Goal: Task Accomplishment & Management: Manage account settings

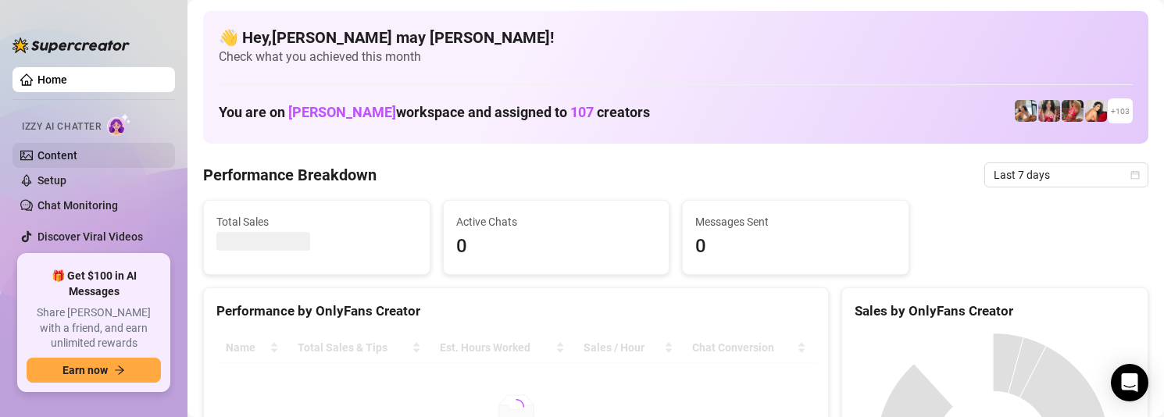
click at [60, 151] on link "Content" at bounding box center [58, 155] width 40 height 13
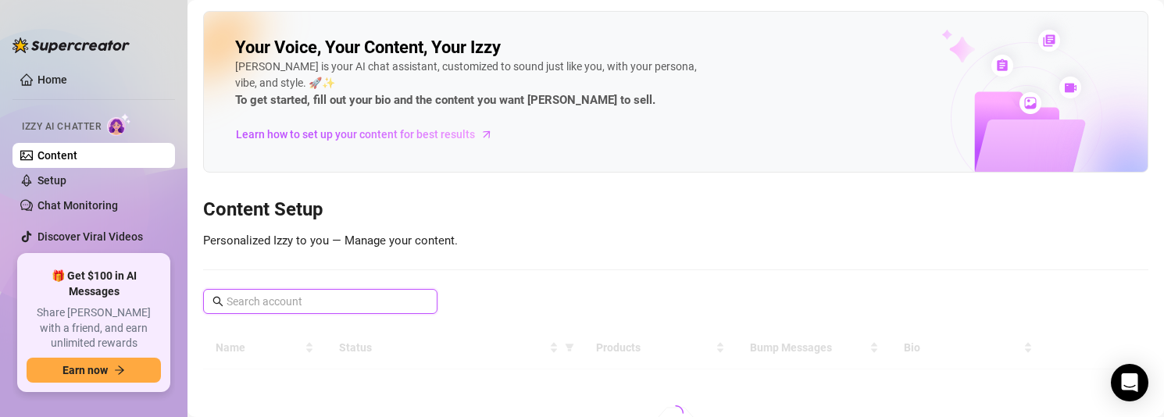
click at [344, 300] on input "text" at bounding box center [321, 301] width 189 height 17
paste input "unfilteredjohn"
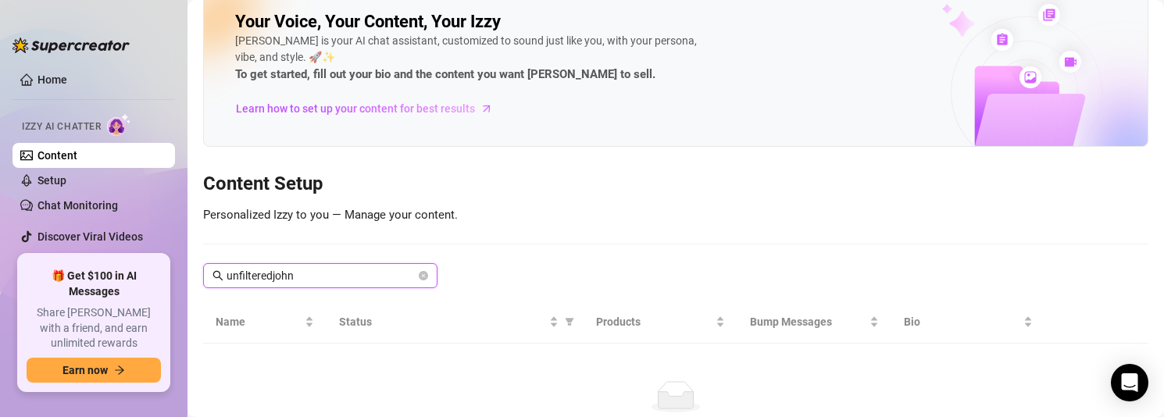
scroll to position [130, 0]
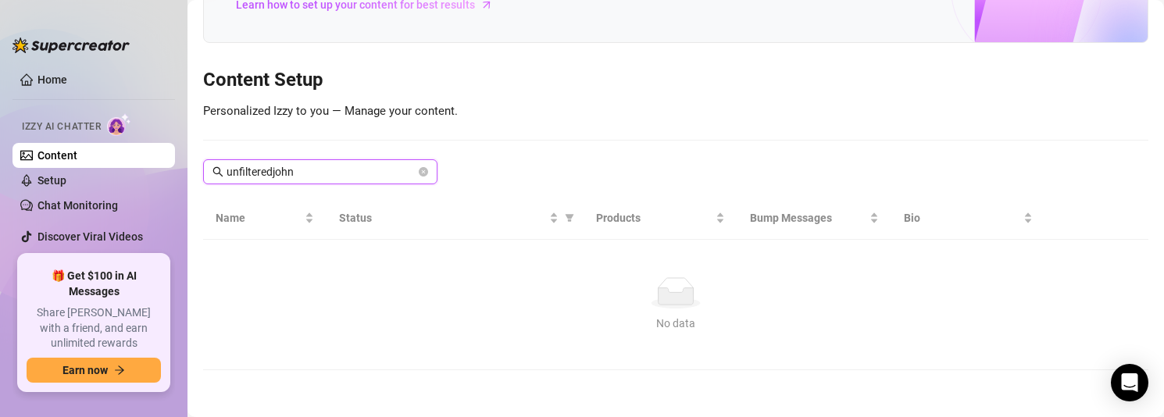
click at [361, 171] on input "unfilteredjohn" at bounding box center [321, 171] width 189 height 17
type input "unfilteredjohn"
click at [427, 171] on icon "close-circle" at bounding box center [423, 171] width 9 height 9
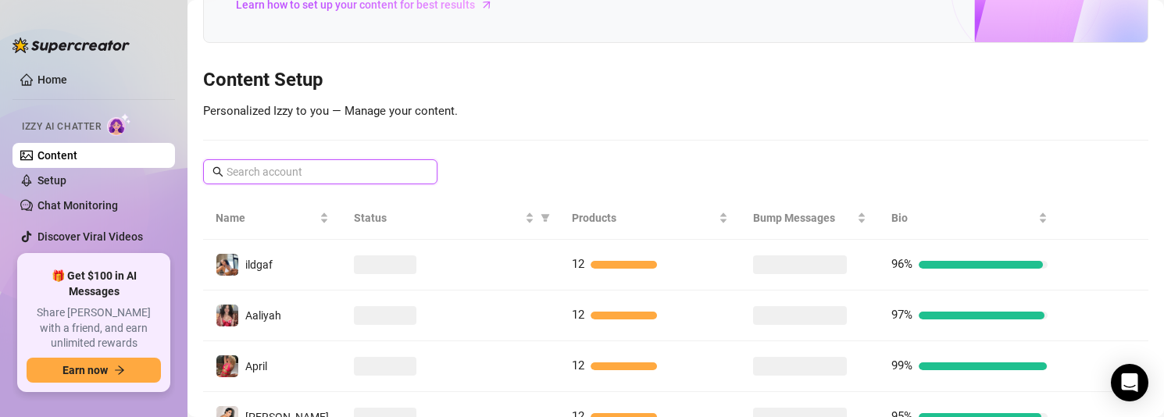
click at [348, 172] on input "text" at bounding box center [321, 171] width 189 height 17
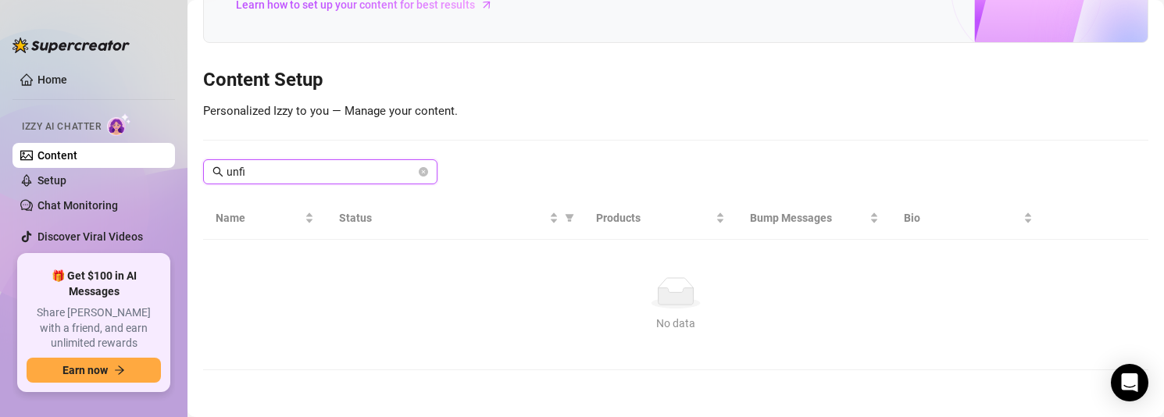
type input "unfi"
click at [428, 174] on span "unfi" at bounding box center [320, 171] width 234 height 25
click at [424, 172] on icon "close-circle" at bounding box center [423, 171] width 9 height 9
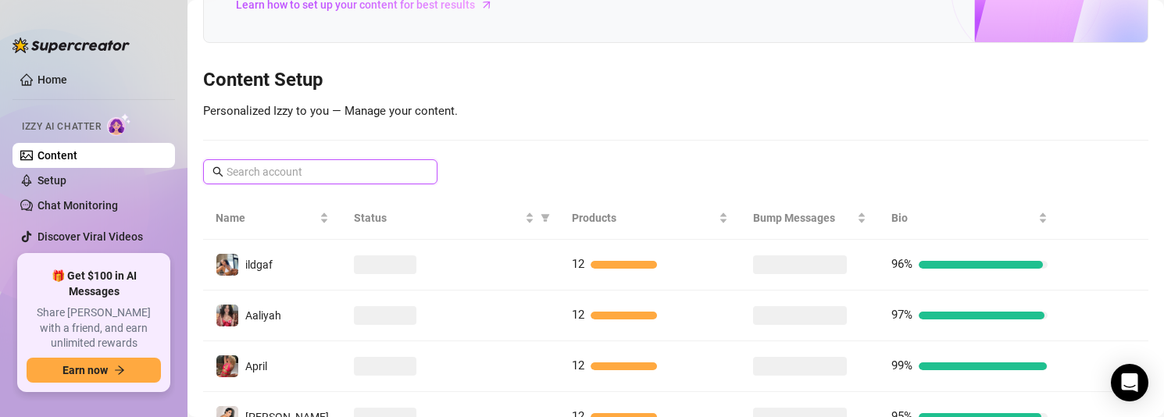
click at [371, 170] on input "text" at bounding box center [321, 171] width 189 height 17
paste input "skylarbanxx"
type input "skylarbanxx"
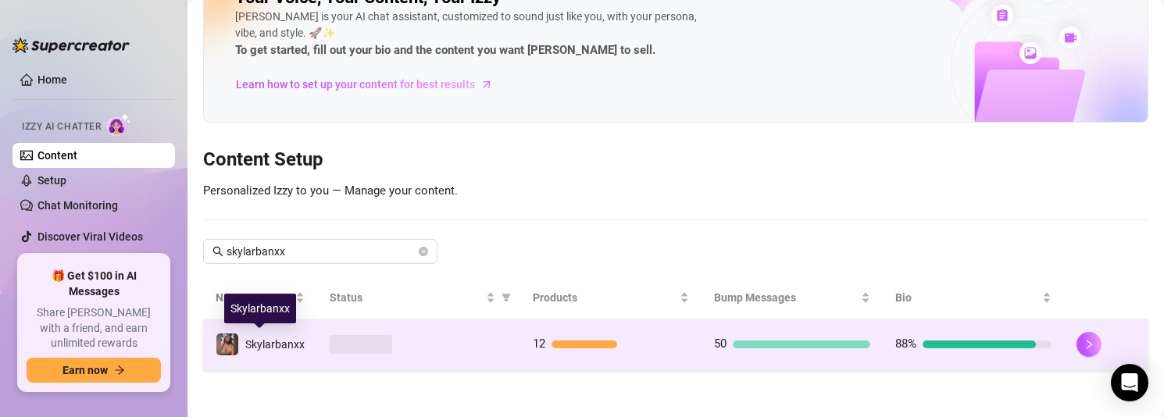
click at [270, 343] on span "Skylarbanxx" at bounding box center [274, 344] width 59 height 13
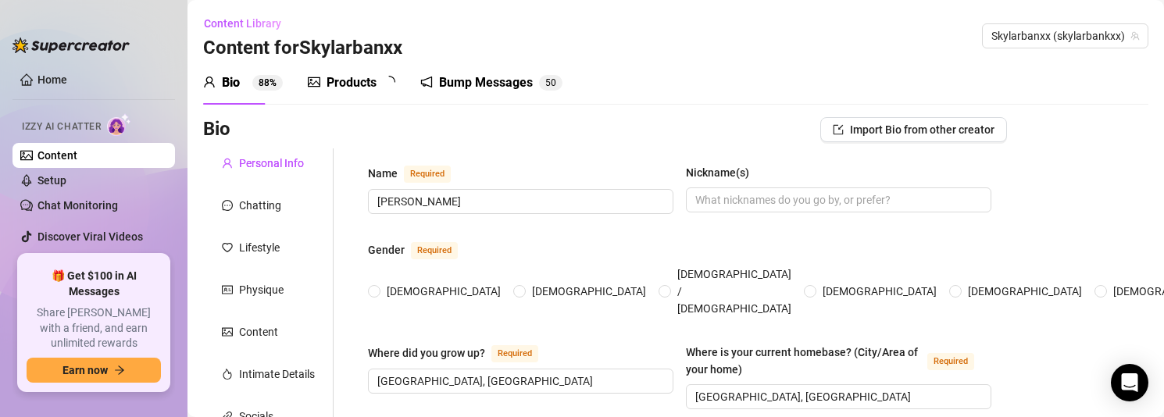
radio input "true"
type input "[DATE]"
click at [1060, 44] on span "Skylarbanxx (skylarbankxx)" at bounding box center [1065, 35] width 148 height 23
click at [1031, 41] on span "Skylarbanxx (skylarbankxx)" at bounding box center [1065, 35] width 148 height 23
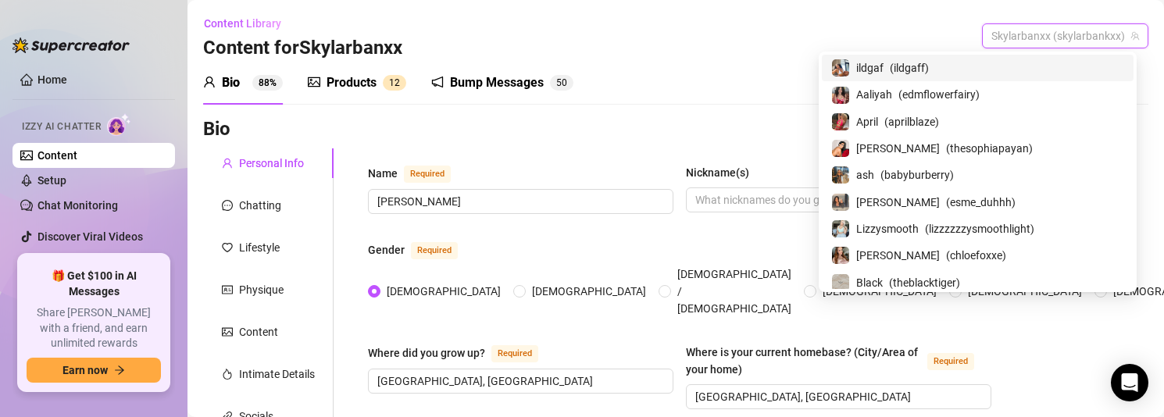
paste input "unfilteredjohn"
type input "unfilteredjohn"
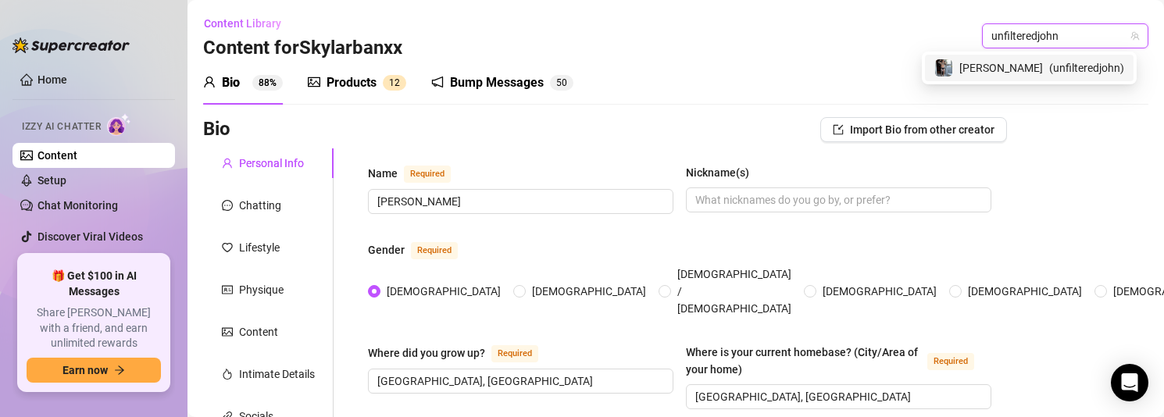
click at [1032, 74] on span "[PERSON_NAME]" at bounding box center [1001, 67] width 84 height 17
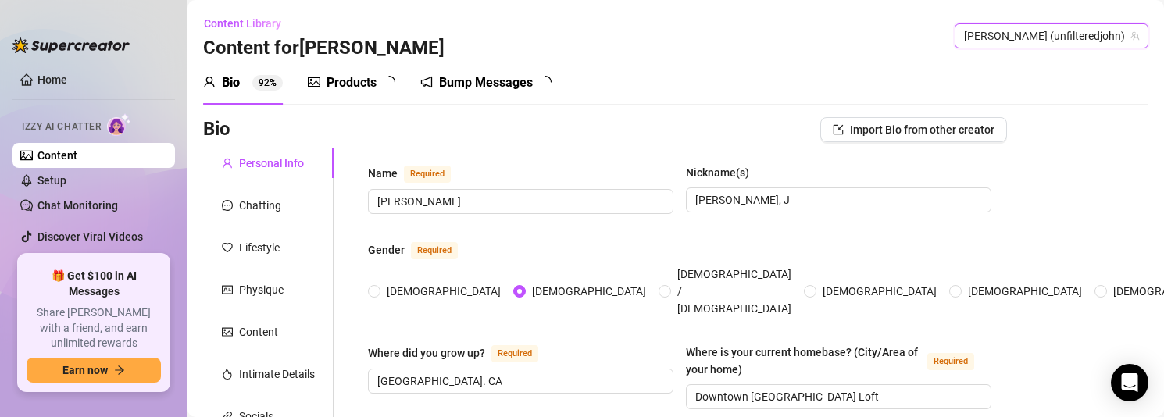
type input "[DATE]"
click at [491, 87] on div "Bump Messages" at bounding box center [489, 82] width 94 height 19
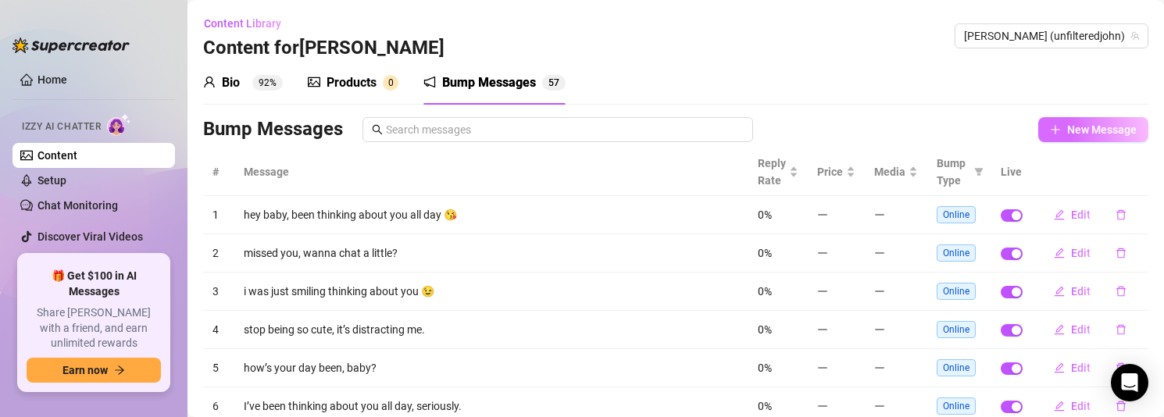
click at [1067, 126] on span "New Message" at bounding box center [1102, 129] width 70 height 13
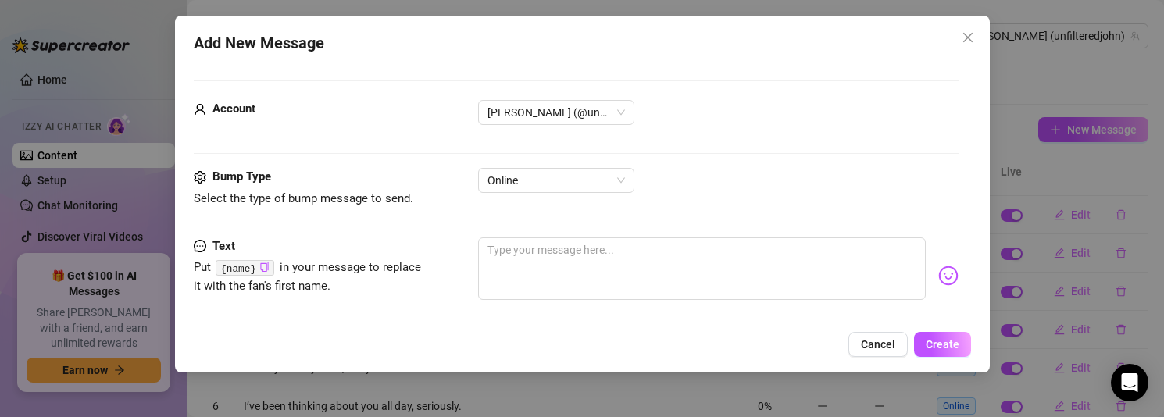
drag, startPoint x: 887, startPoint y: 342, endPoint x: 869, endPoint y: 341, distance: 18.0
click at [887, 342] on span "Cancel" at bounding box center [878, 344] width 34 height 13
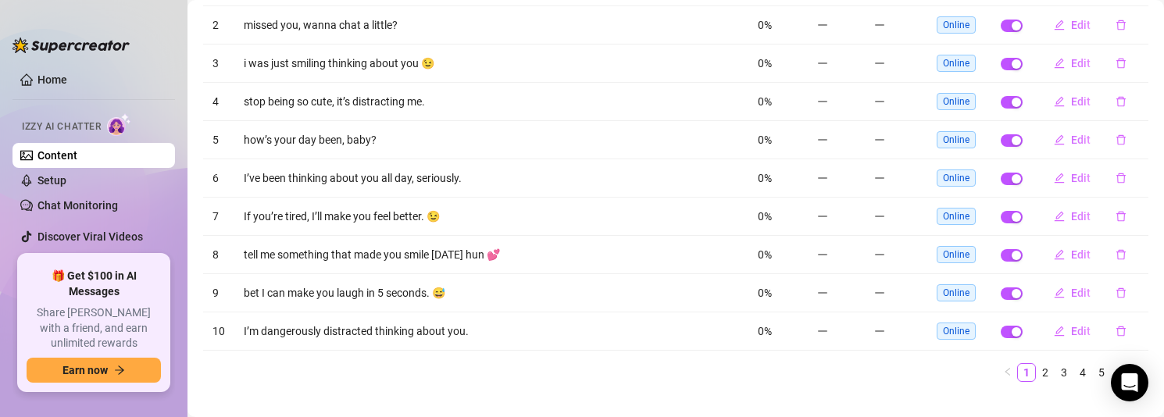
scroll to position [252, 0]
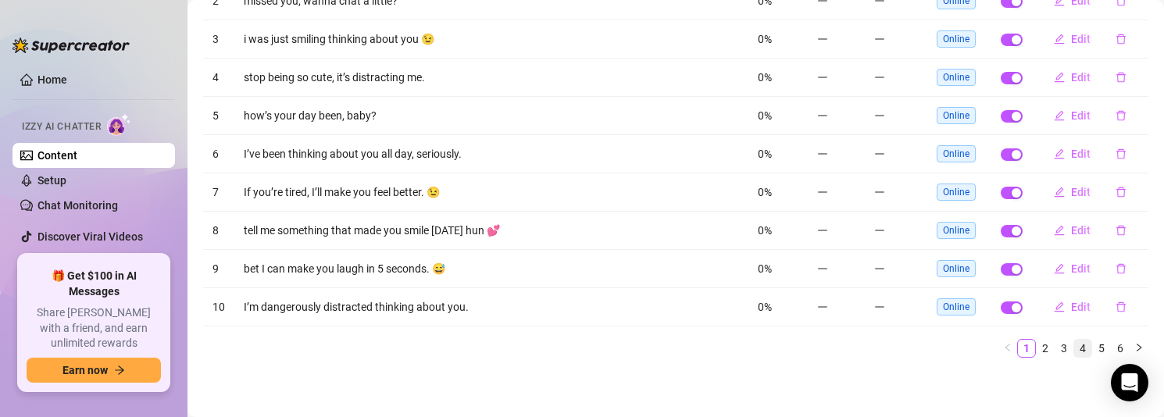
click at [1077, 352] on link "4" at bounding box center [1082, 348] width 17 height 17
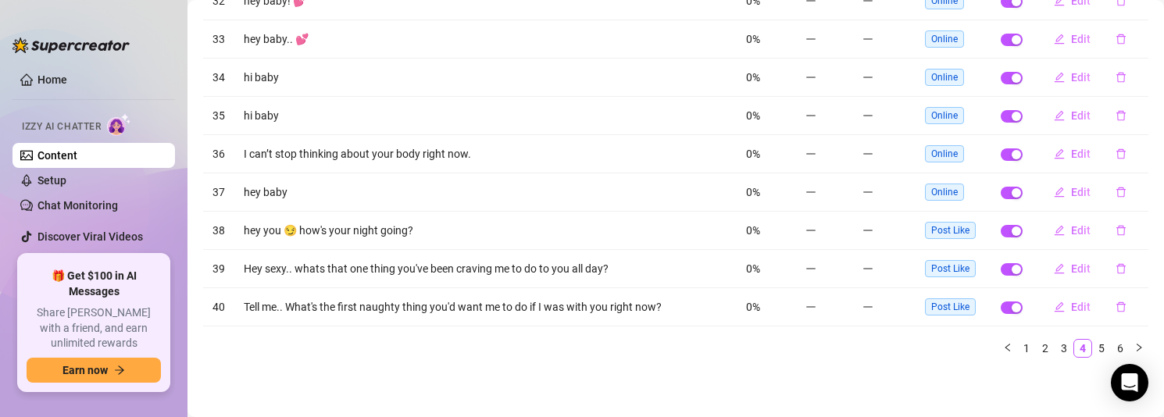
click at [499, 369] on div "# Message Reply Rate Price Media Bump Type Live 31 hey baby, been thinking abou…" at bounding box center [675, 133] width 945 height 474
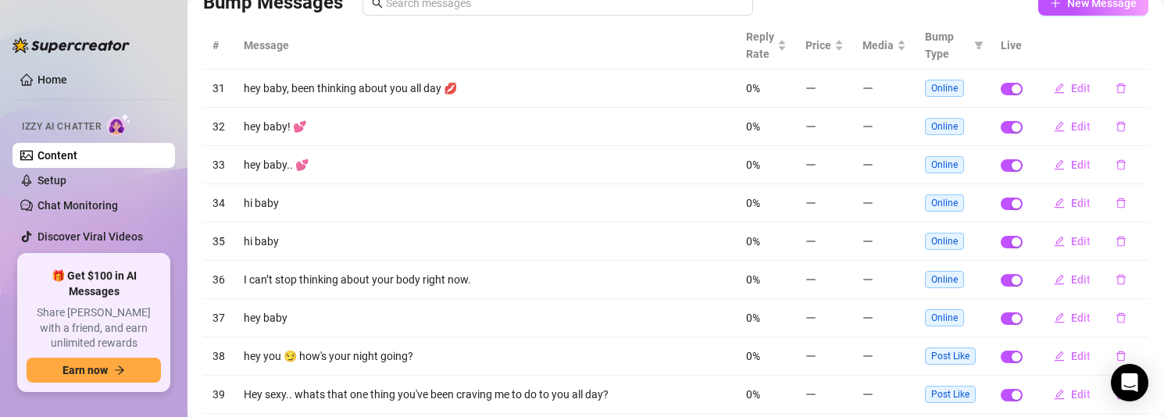
scroll to position [128, 0]
click at [1116, 122] on icon "delete" at bounding box center [1120, 125] width 9 height 10
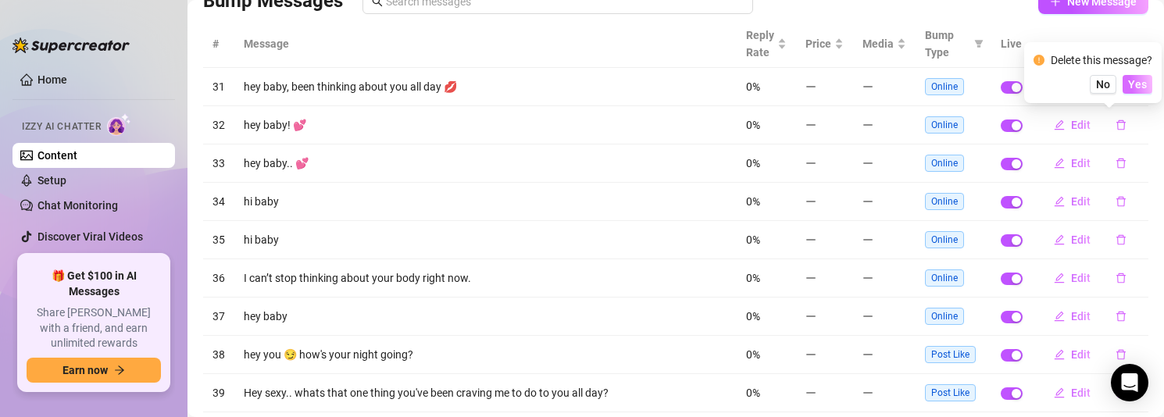
click at [1141, 90] on span "Yes" at bounding box center [1137, 84] width 19 height 13
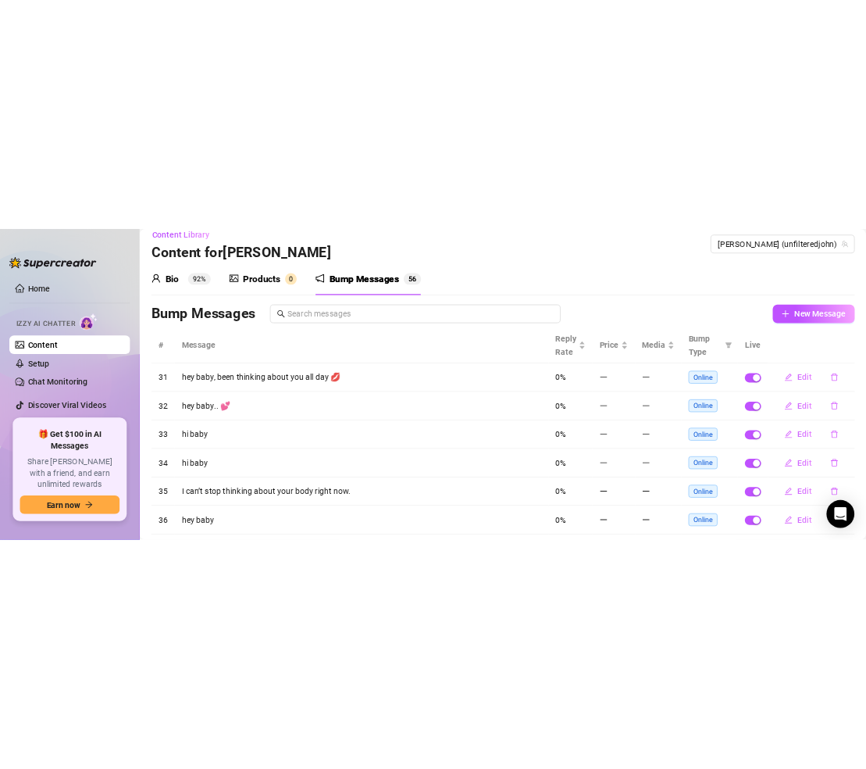
scroll to position [0, 0]
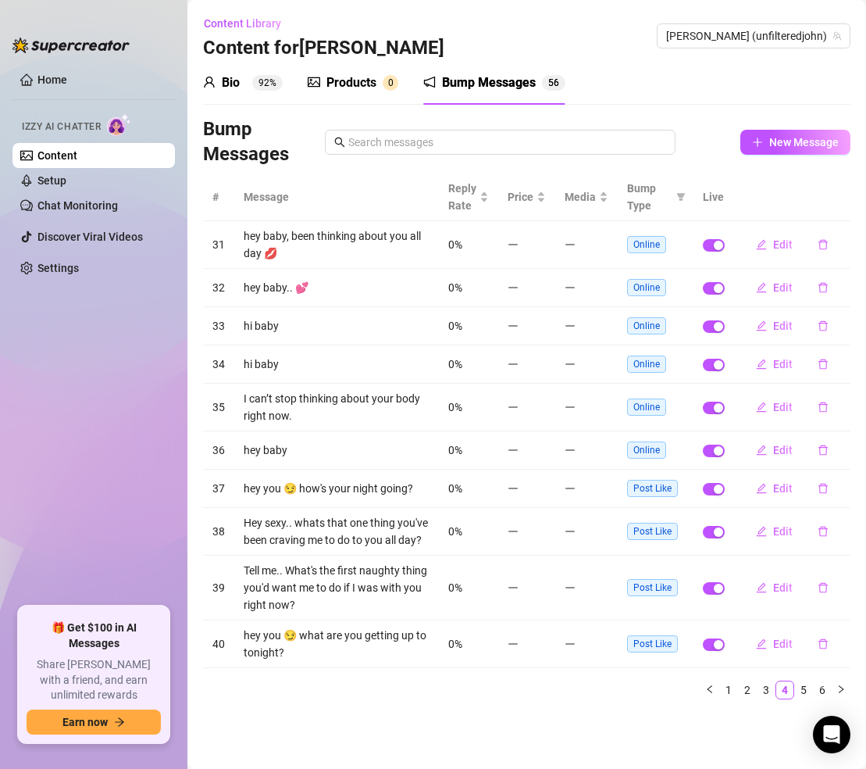
click at [789, 156] on div "Bump Messages New Message" at bounding box center [527, 142] width 648 height 50
click at [793, 148] on span "New Message" at bounding box center [805, 142] width 70 height 13
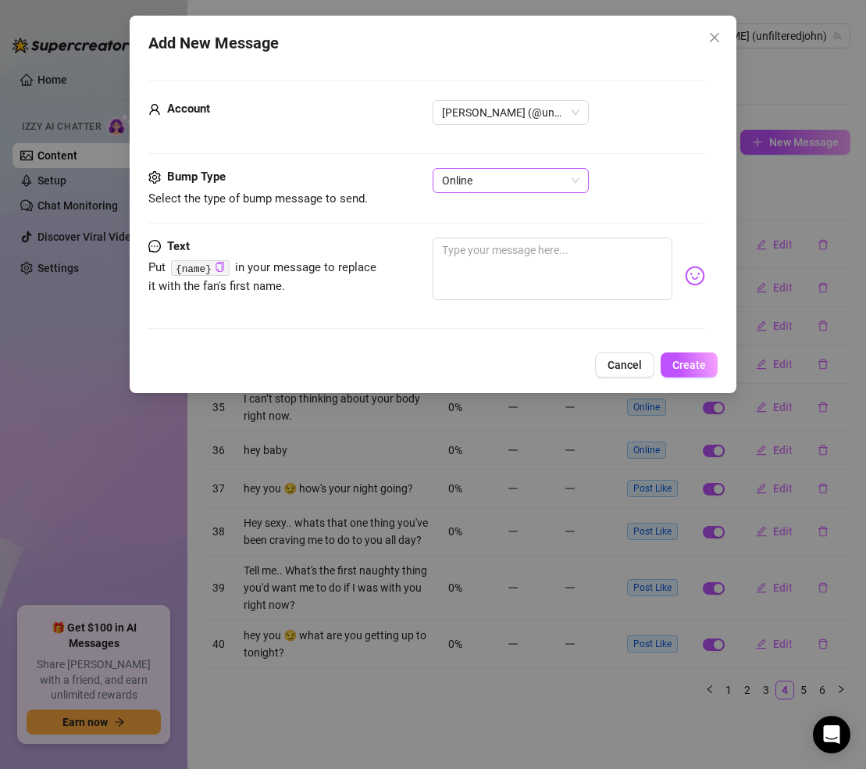
click at [549, 180] on span "Online" at bounding box center [511, 180] width 138 height 23
click at [655, 171] on div "Online" at bounding box center [569, 180] width 272 height 25
click at [625, 373] on button "Cancel" at bounding box center [624, 364] width 59 height 25
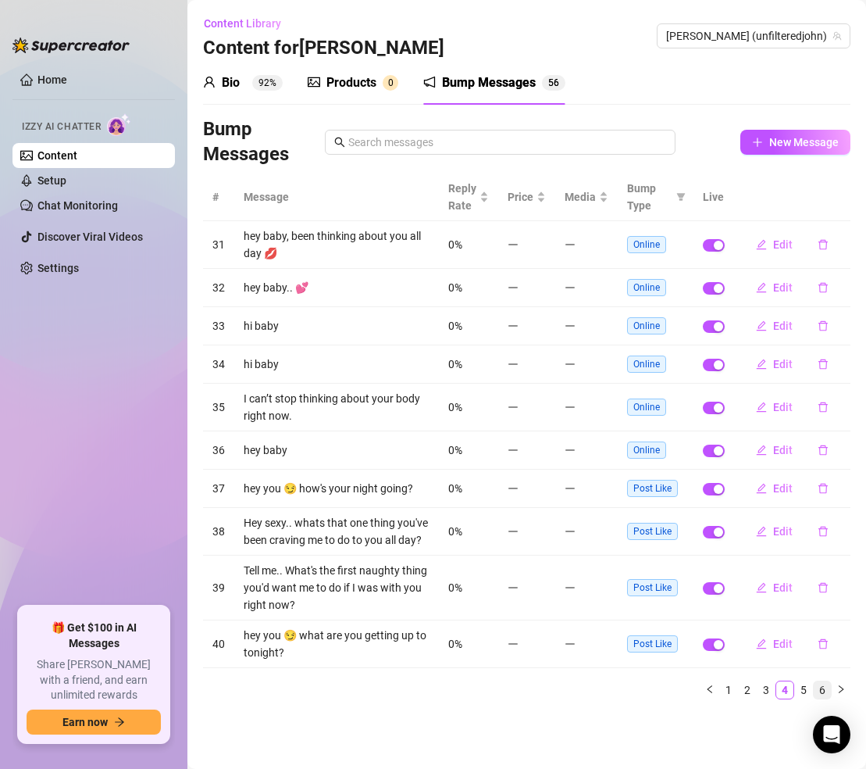
click at [824, 691] on link "6" at bounding box center [822, 689] width 17 height 17
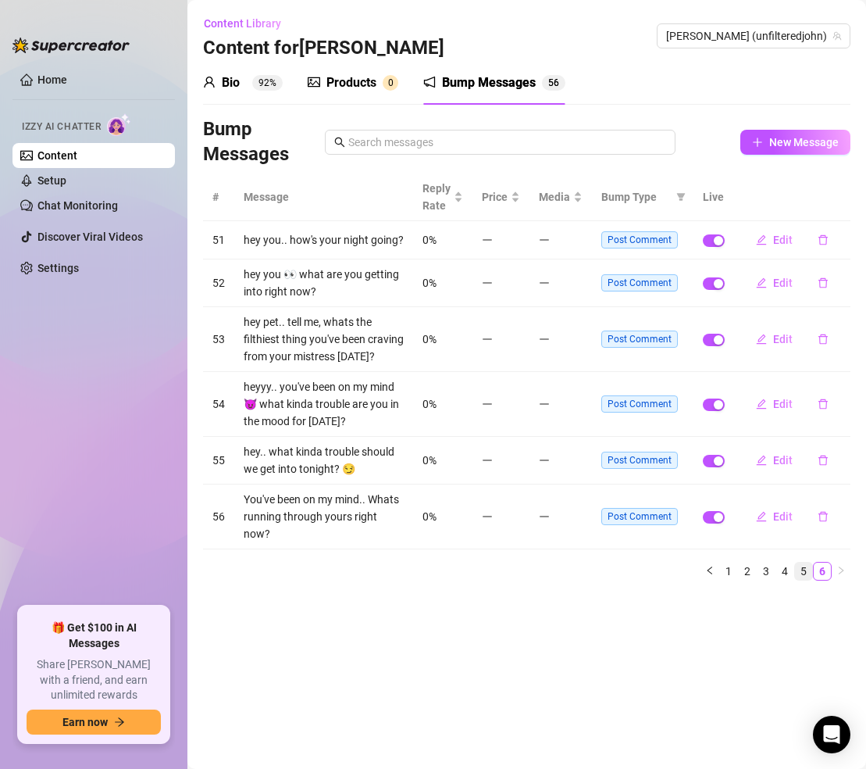
click at [797, 563] on link "5" at bounding box center [803, 571] width 17 height 17
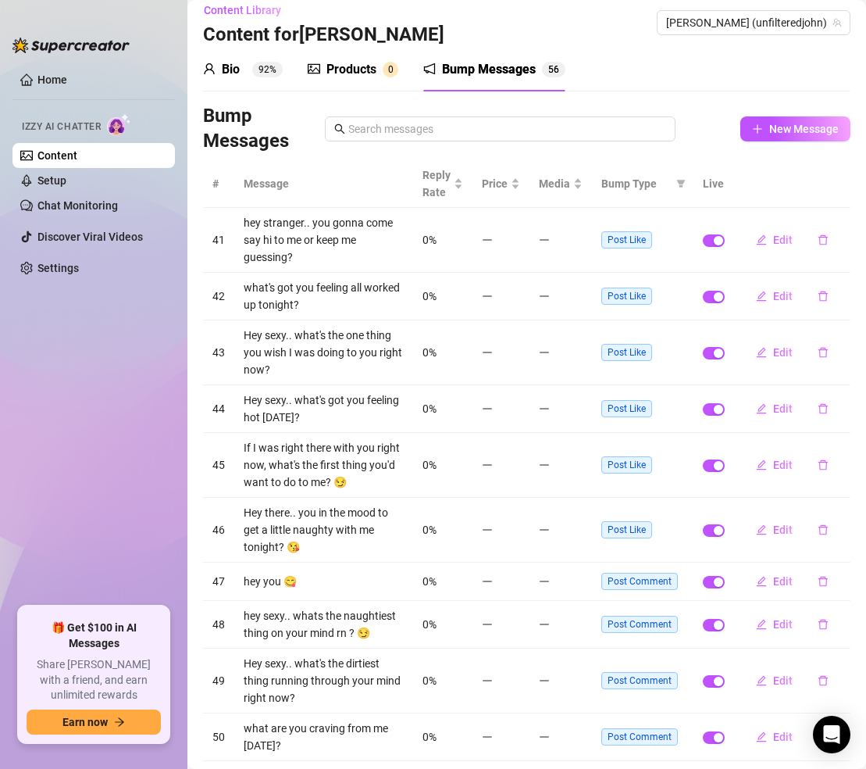
scroll to position [96, 0]
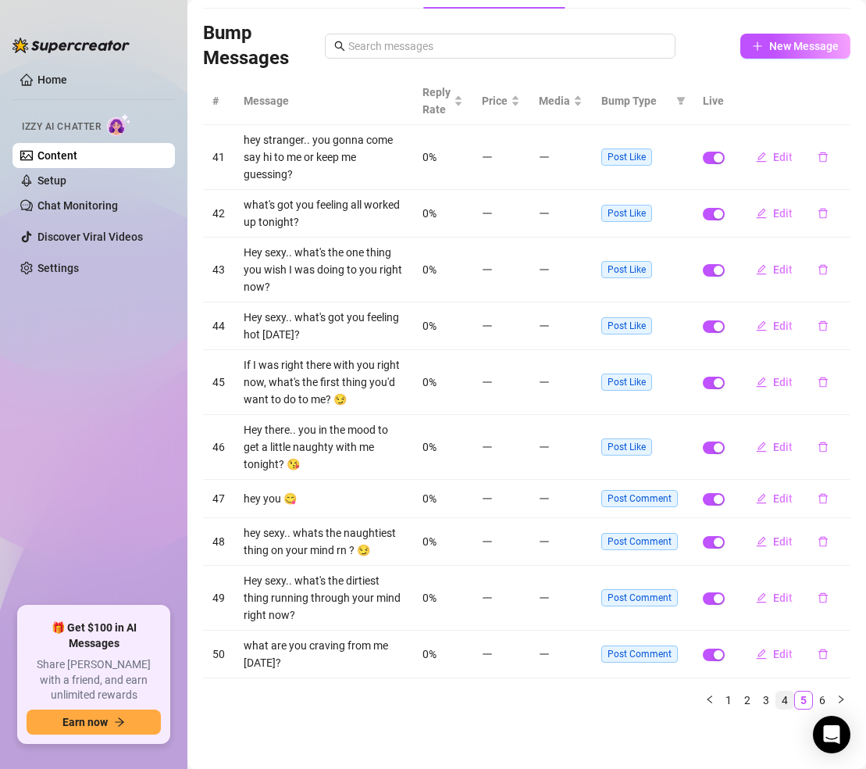
click at [777, 696] on link "4" at bounding box center [785, 699] width 17 height 17
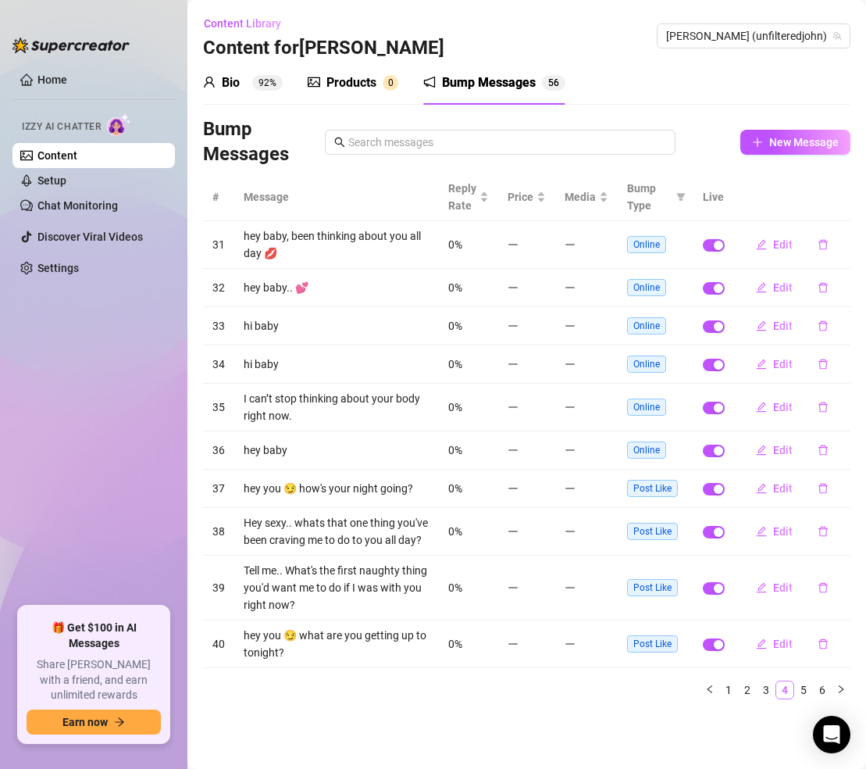
scroll to position [0, 0]
click at [765, 686] on link "3" at bounding box center [766, 689] width 17 height 17
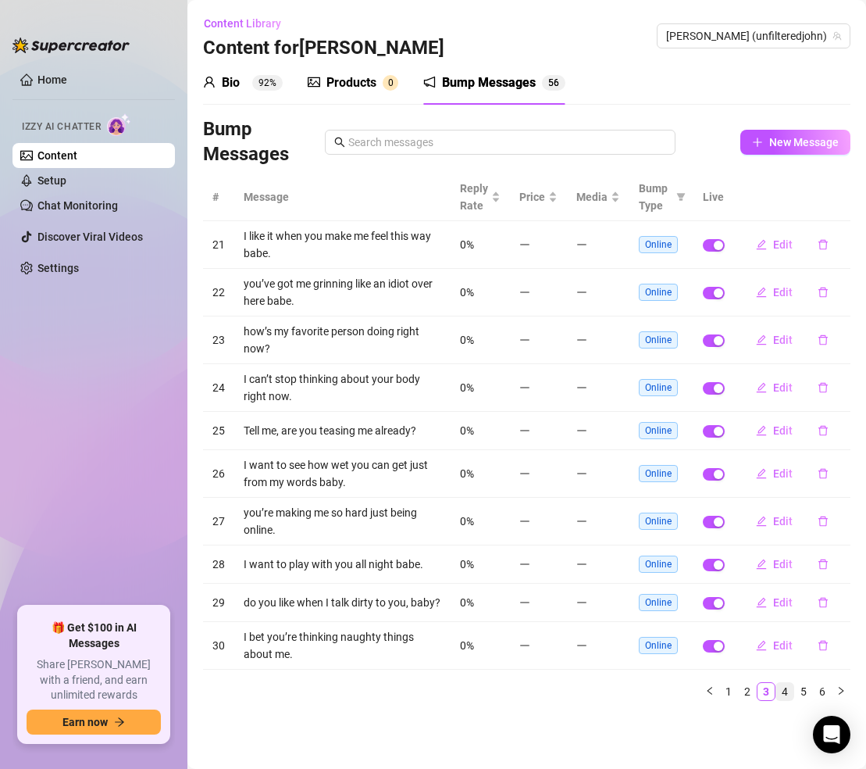
click at [788, 695] on link "4" at bounding box center [785, 691] width 17 height 17
